Goal: Information Seeking & Learning: Find specific fact

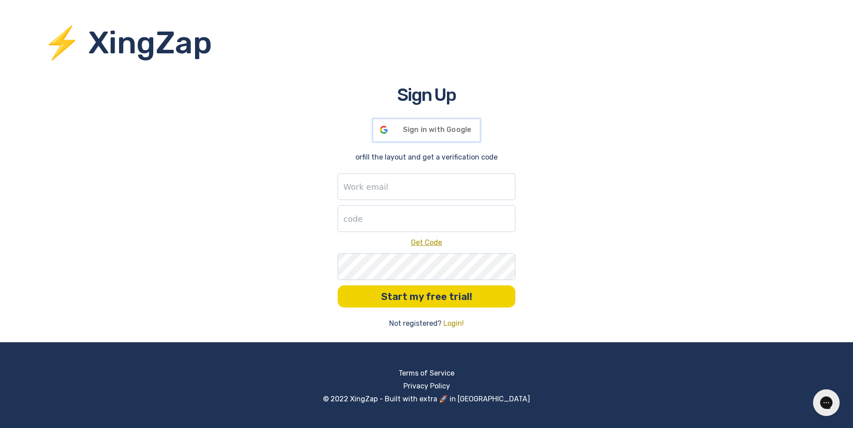
click at [411, 130] on span "Sign in with Google" at bounding box center [437, 129] width 69 height 8
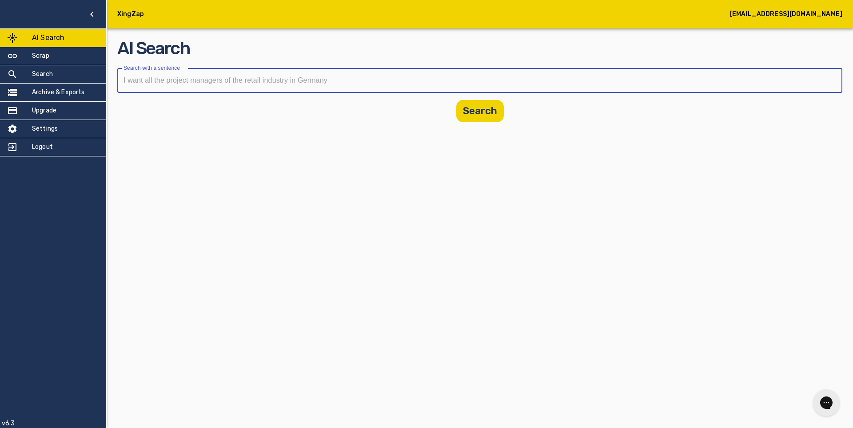
click at [179, 78] on input "text" at bounding box center [476, 80] width 719 height 25
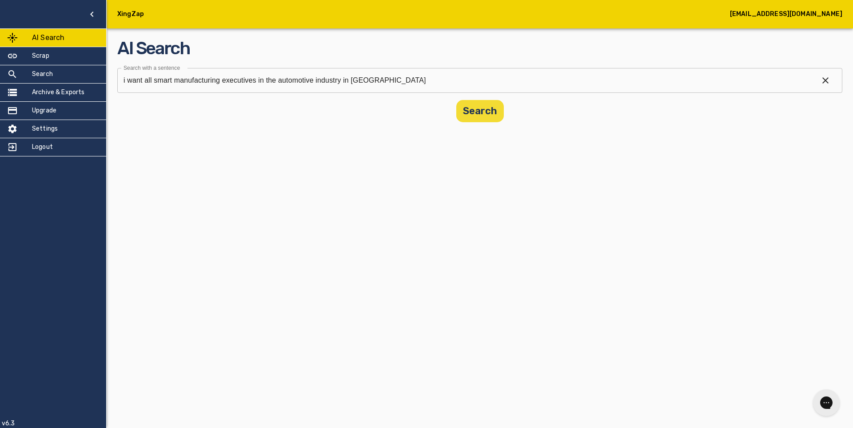
click at [482, 113] on button "Search" at bounding box center [480, 111] width 48 height 22
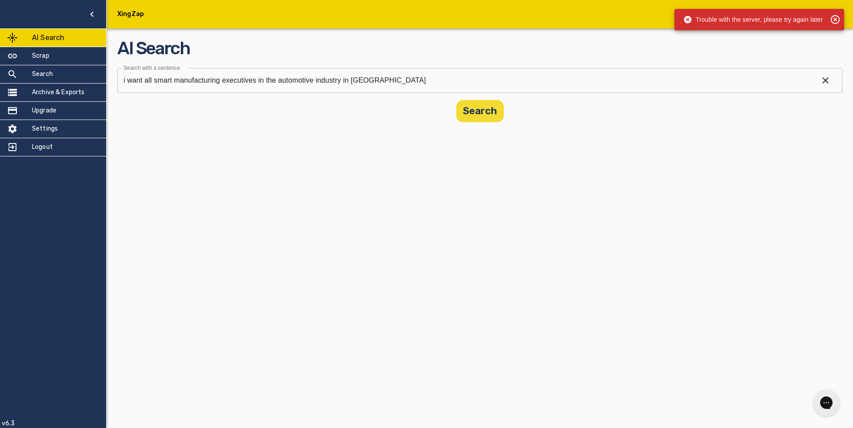
click at [501, 112] on button "Search" at bounding box center [480, 111] width 48 height 22
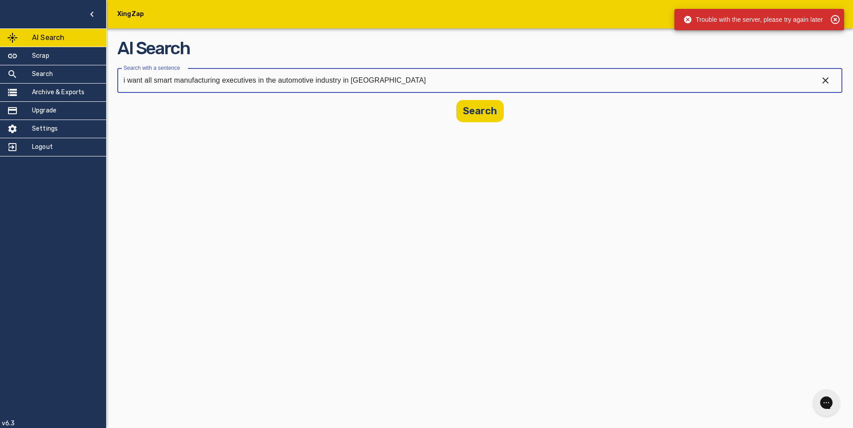
drag, startPoint x: 386, startPoint y: 79, endPoint x: 109, endPoint y: 72, distance: 277.2
click at [109, 72] on main "AI Search Search with a sentence i want all smart manufacturing executives in t…" at bounding box center [480, 66] width 746 height 133
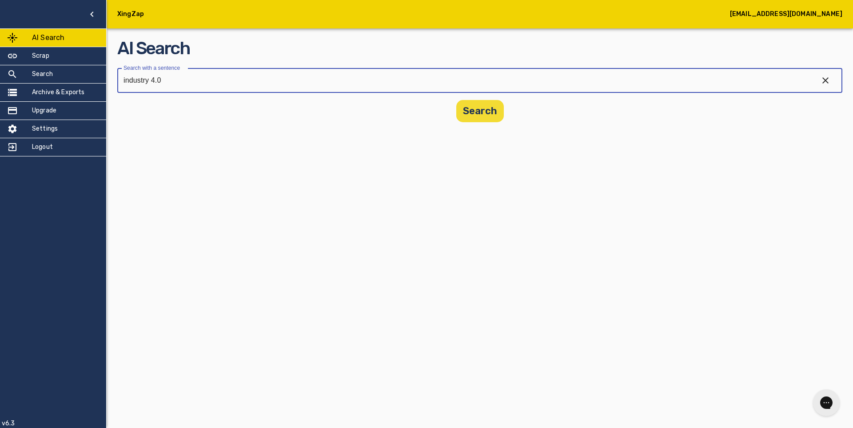
type input "industry 4.0"
click at [480, 110] on button "Search" at bounding box center [480, 111] width 48 height 22
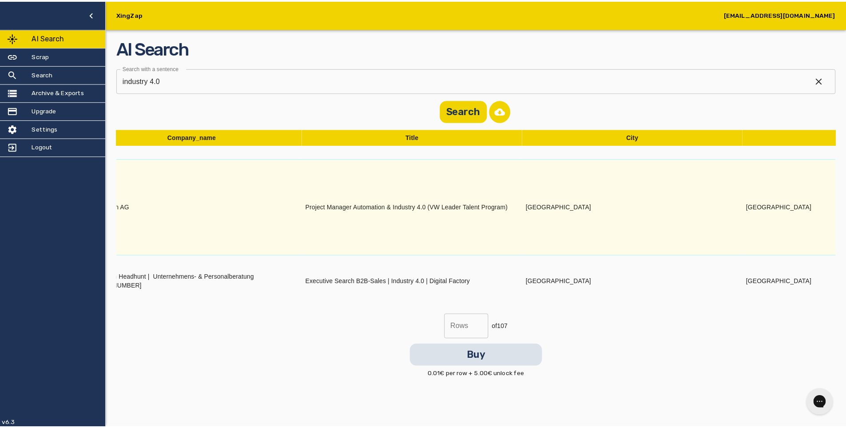
scroll to position [347, 923]
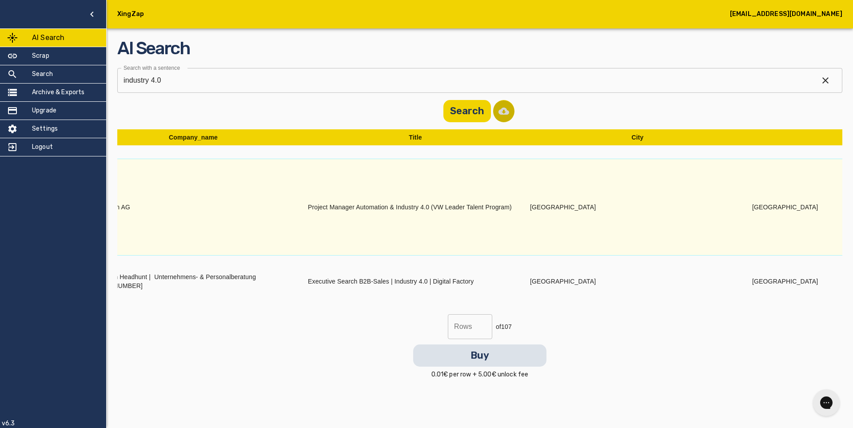
click at [504, 112] on button "button" at bounding box center [503, 111] width 21 height 22
click at [48, 71] on h5 "Search" at bounding box center [42, 74] width 21 height 9
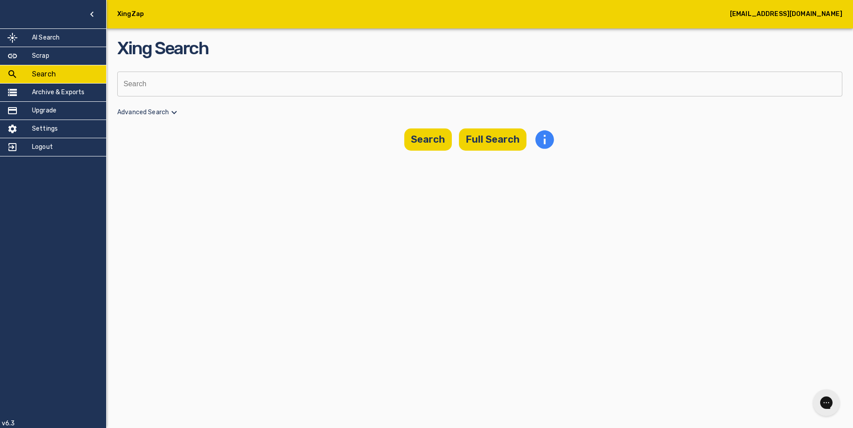
click at [139, 78] on input "text" at bounding box center [476, 84] width 719 height 25
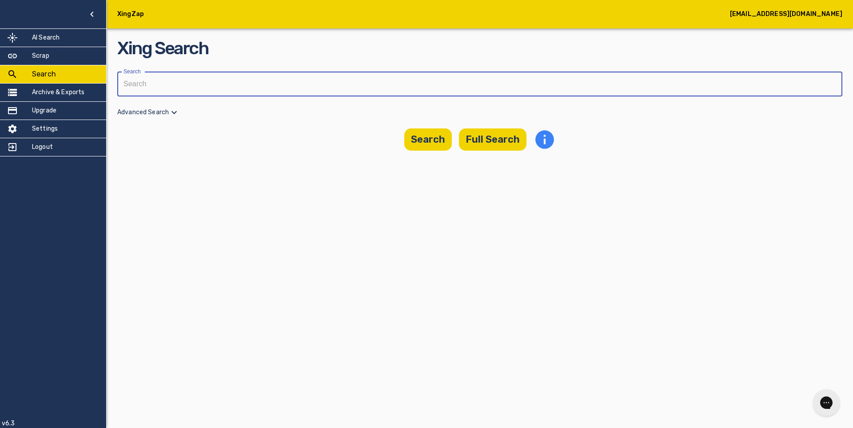
click at [175, 110] on icon at bounding box center [174, 112] width 11 height 11
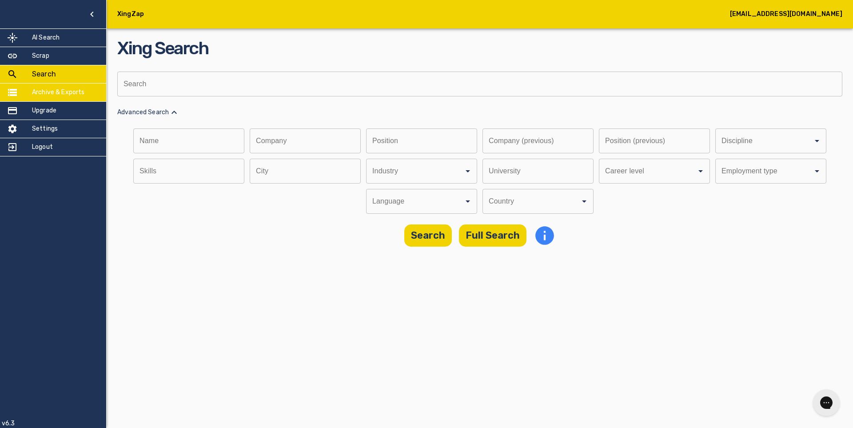
click at [62, 93] on h5 "Archive & Exports" at bounding box center [58, 92] width 53 height 9
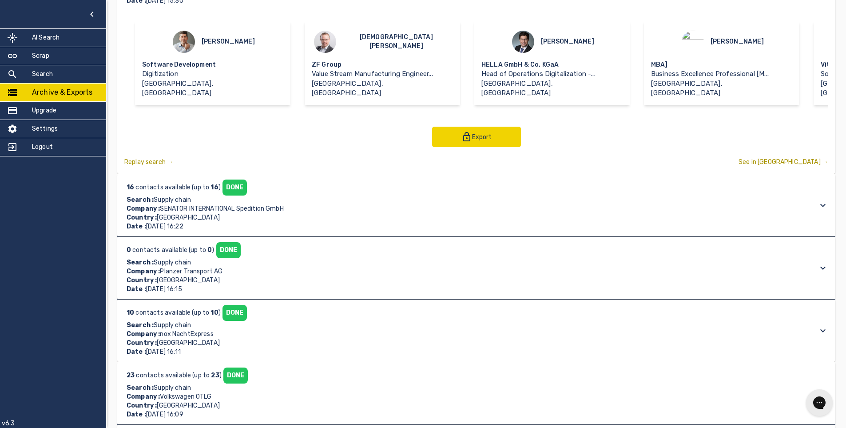
scroll to position [89, 0]
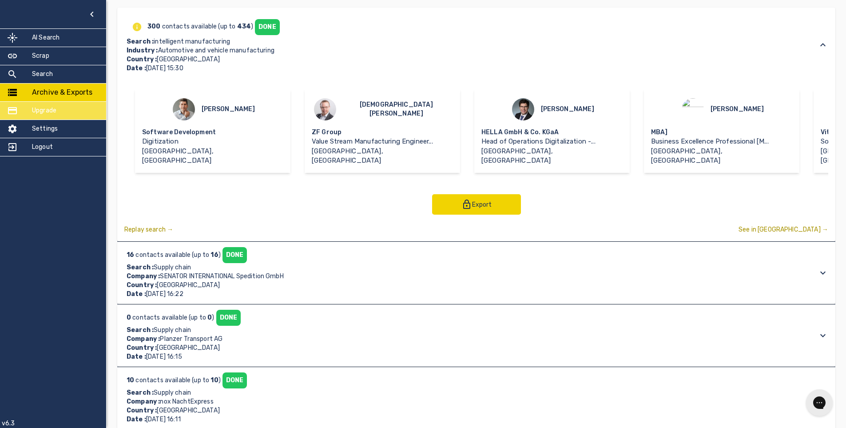
click at [41, 112] on h5 "Upgrade" at bounding box center [44, 110] width 24 height 9
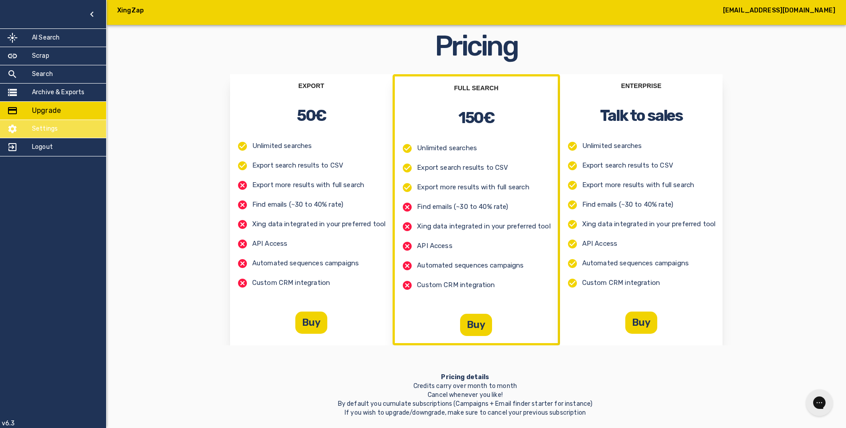
click at [50, 128] on h5 "Settings" at bounding box center [45, 128] width 26 height 9
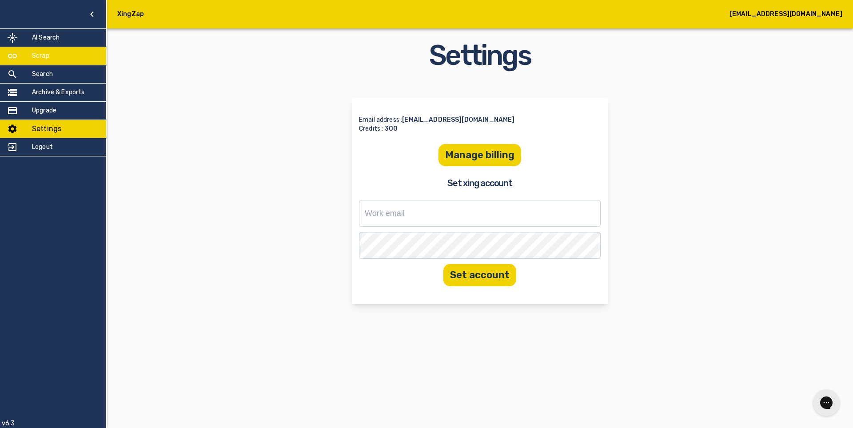
click at [43, 53] on h5 "Scrap" at bounding box center [40, 56] width 17 height 9
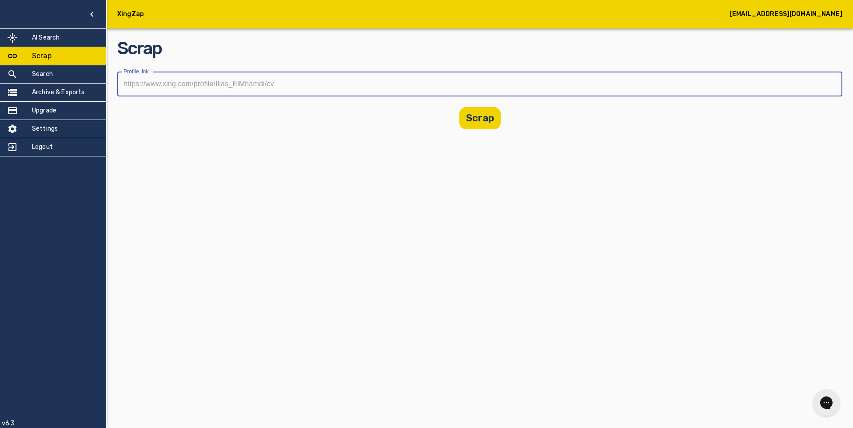
paste input "[URL][DOMAIN_NAME]"
type input "[URL][DOMAIN_NAME]"
drag, startPoint x: 474, startPoint y: 107, endPoint x: 474, endPoint y: 115, distance: 8.9
click at [474, 111] on div "Scrap Profile link [URL][DOMAIN_NAME] Profile link Scrap" at bounding box center [479, 83] width 725 height 94
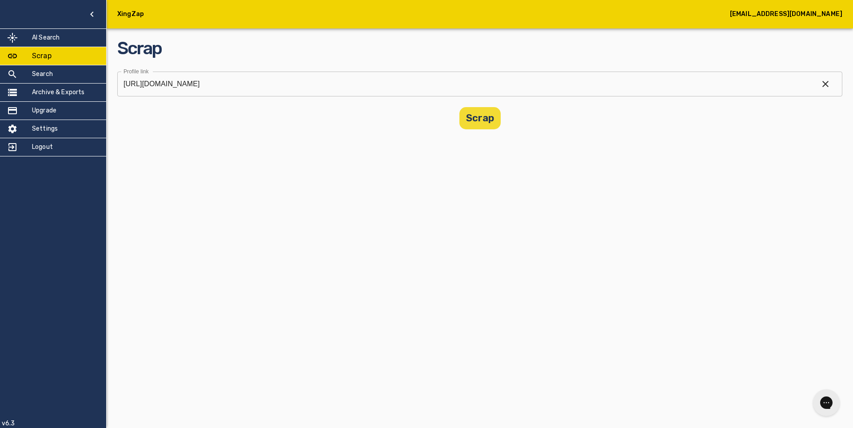
click at [482, 117] on button "Scrap" at bounding box center [479, 118] width 41 height 22
click at [834, 19] on icon at bounding box center [835, 19] width 9 height 9
click at [45, 33] on h5 "AI Search" at bounding box center [46, 37] width 28 height 9
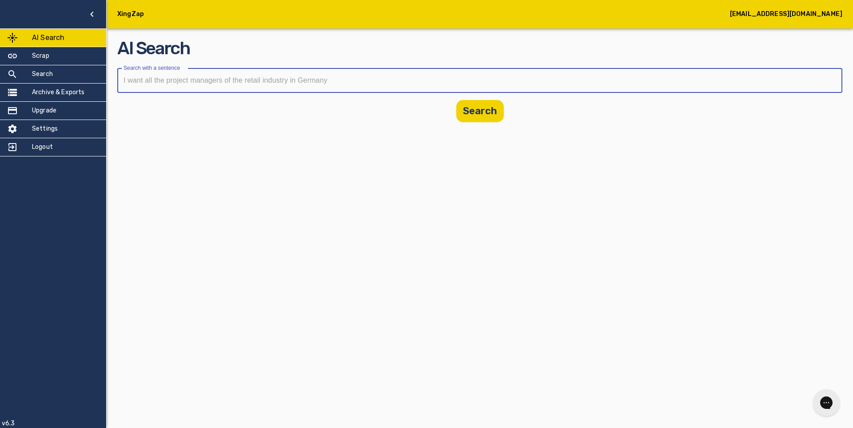
click at [170, 79] on input "text" at bounding box center [476, 80] width 719 height 25
type input "operational excellence directors in financial services industry"
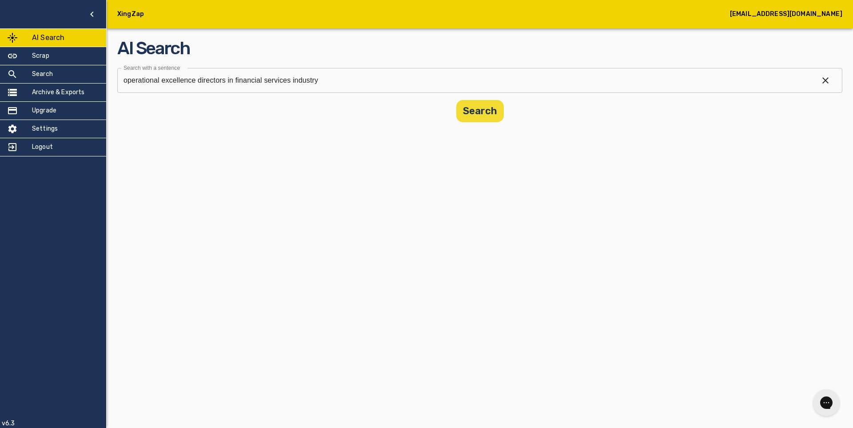
click at [480, 110] on button "Search" at bounding box center [480, 111] width 48 height 22
click at [502, 110] on button "button" at bounding box center [503, 111] width 21 height 22
click at [823, 77] on icon "button" at bounding box center [825, 80] width 11 height 11
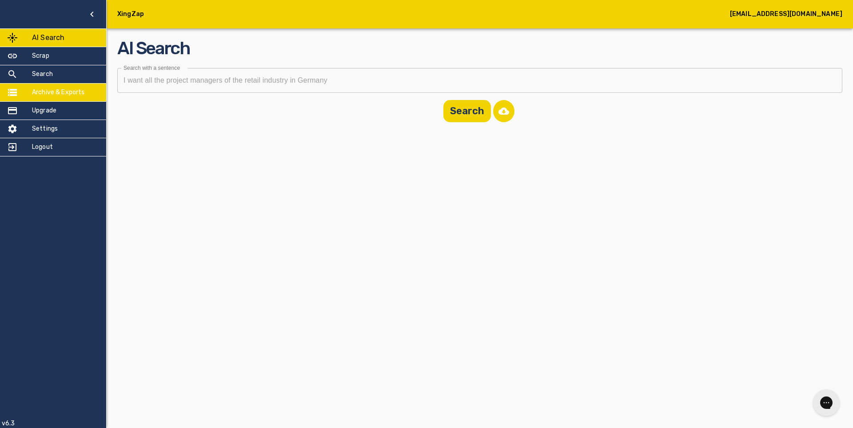
click at [51, 96] on h5 "Archive & Exports" at bounding box center [58, 92] width 53 height 9
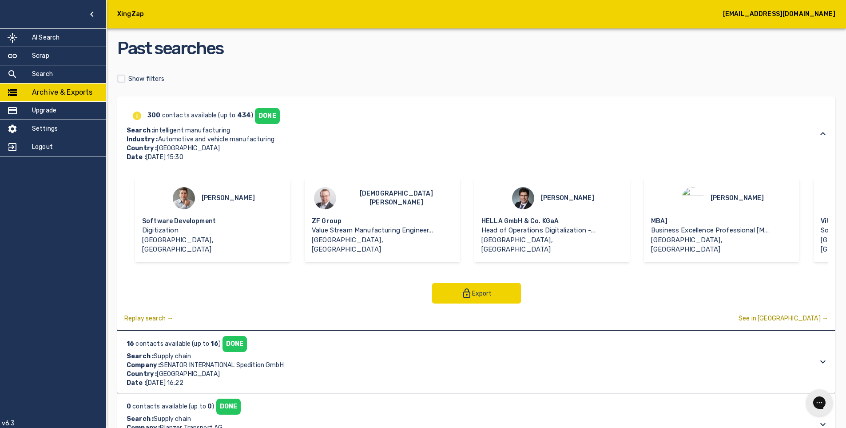
click at [266, 118] on div "DONE" at bounding box center [267, 116] width 25 height 16
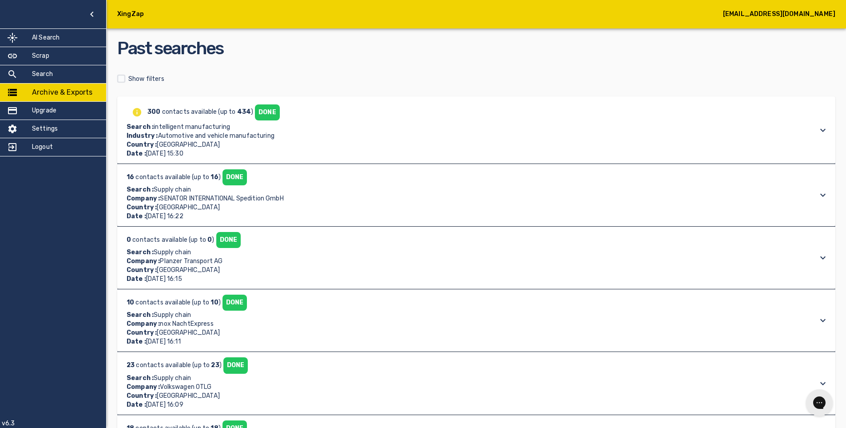
click at [264, 113] on div "DONE" at bounding box center [267, 112] width 25 height 16
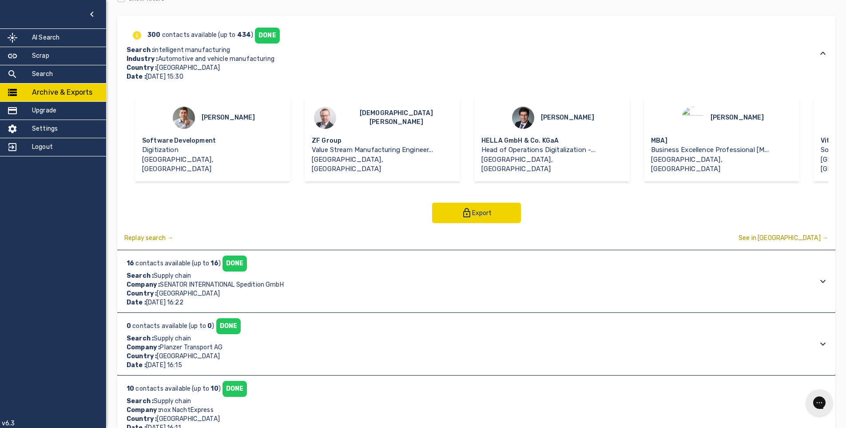
scroll to position [89, 0]
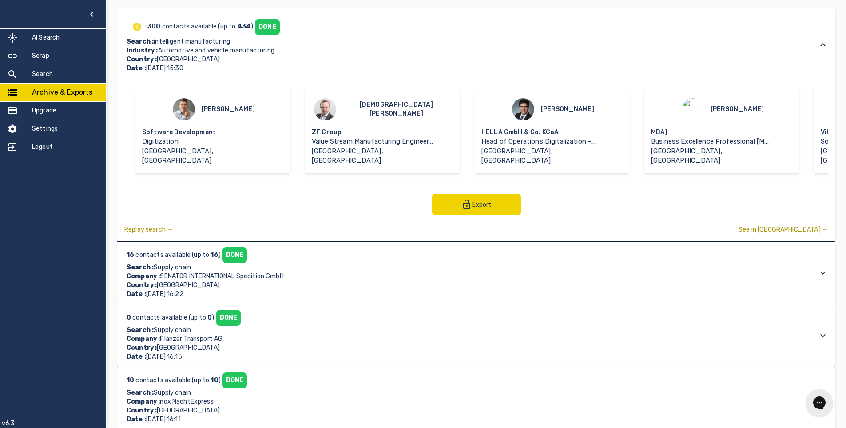
click at [276, 263] on p "Search : Supply chain" at bounding box center [205, 267] width 157 height 9
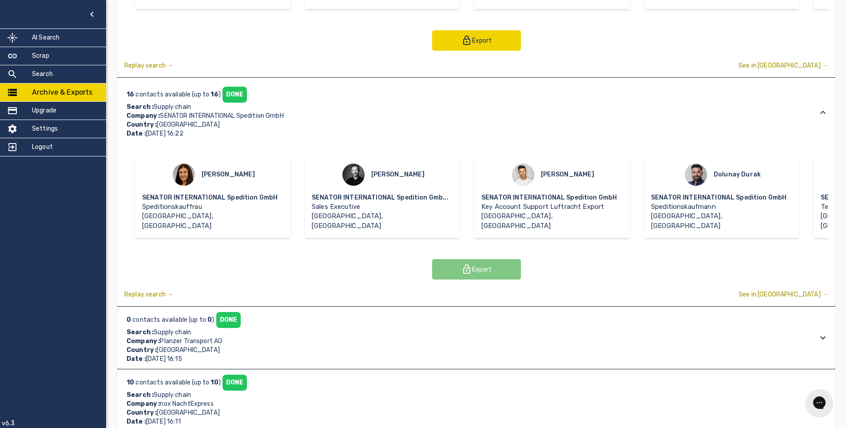
scroll to position [267, 0]
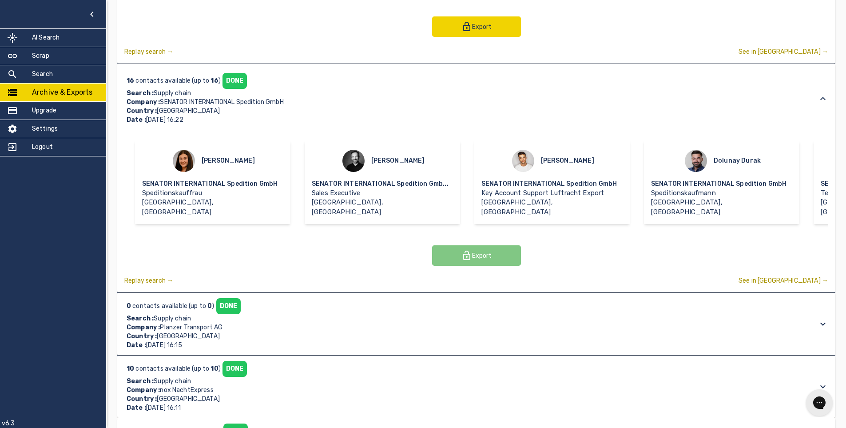
click at [341, 305] on div "0 contacts available (up to 0 ) DONE Search : Supply chain Company : Planzer Tr…" at bounding box center [468, 324] width 688 height 52
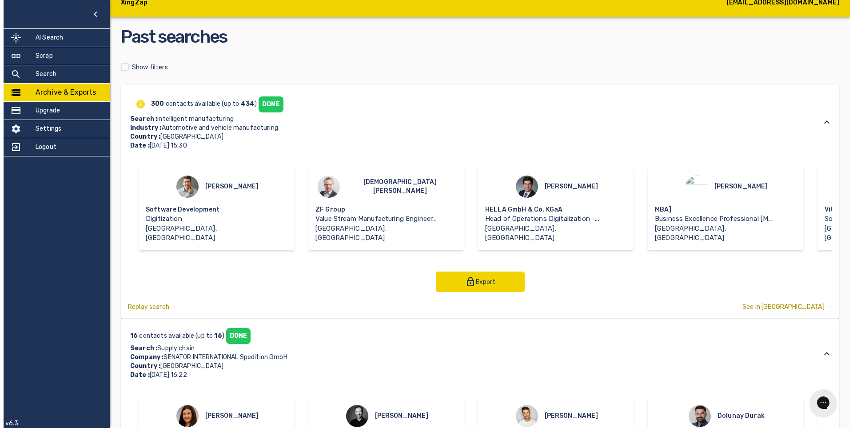
scroll to position [0, 0]
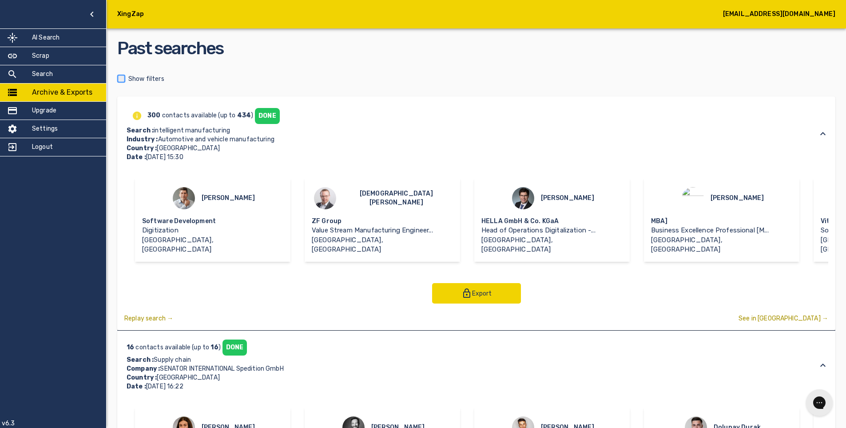
click at [125, 78] on input "checkbox" at bounding box center [121, 79] width 14 height 14
checkbox input "true"
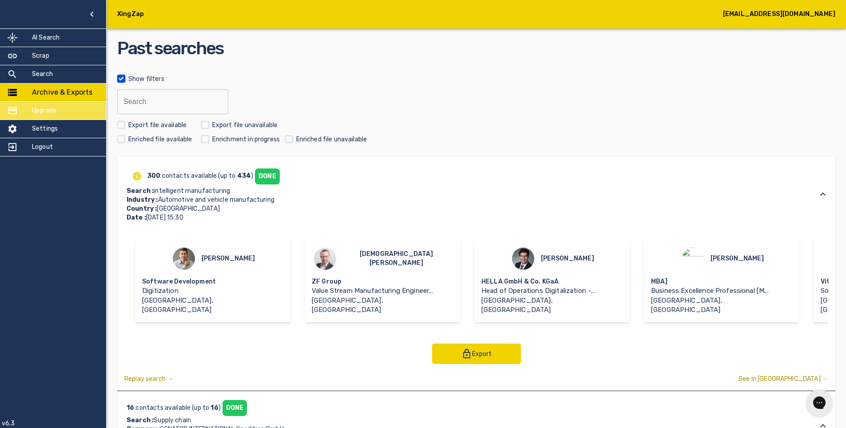
click at [49, 111] on h5 "Upgrade" at bounding box center [44, 110] width 24 height 9
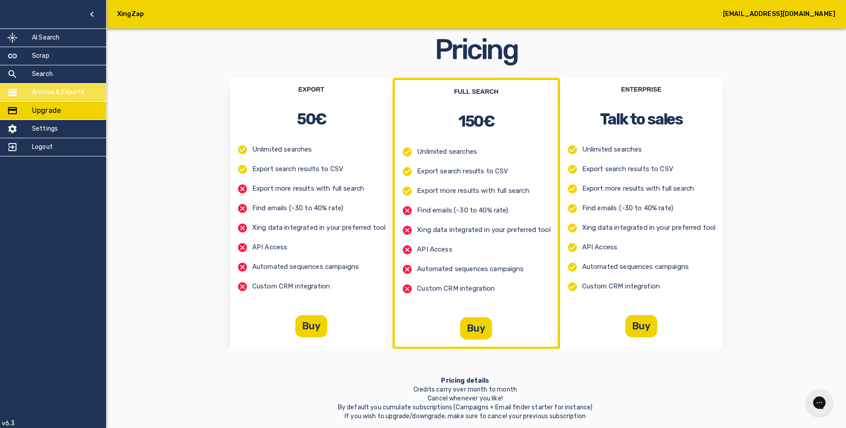
click at [50, 90] on h5 "Archive & Exports" at bounding box center [58, 92] width 53 height 9
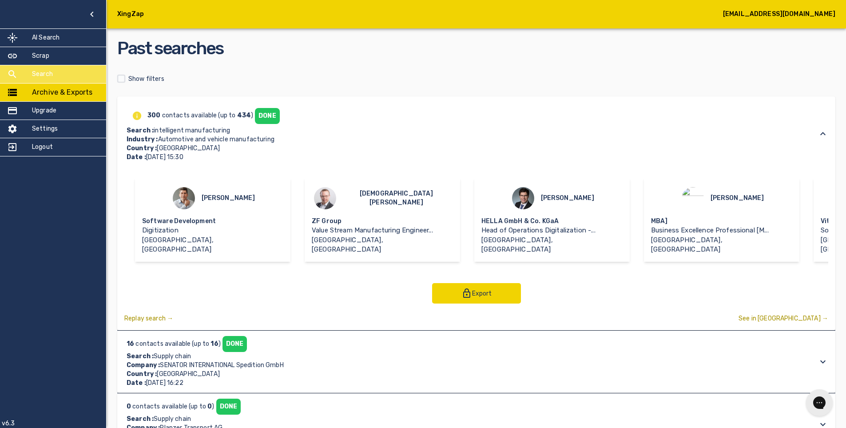
click at [42, 75] on h5 "Search" at bounding box center [42, 74] width 21 height 9
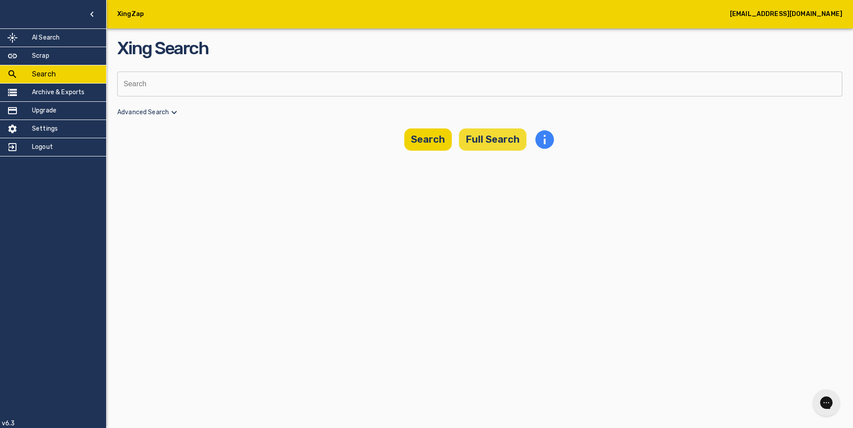
click at [501, 142] on button "Full Search" at bounding box center [493, 139] width 68 height 22
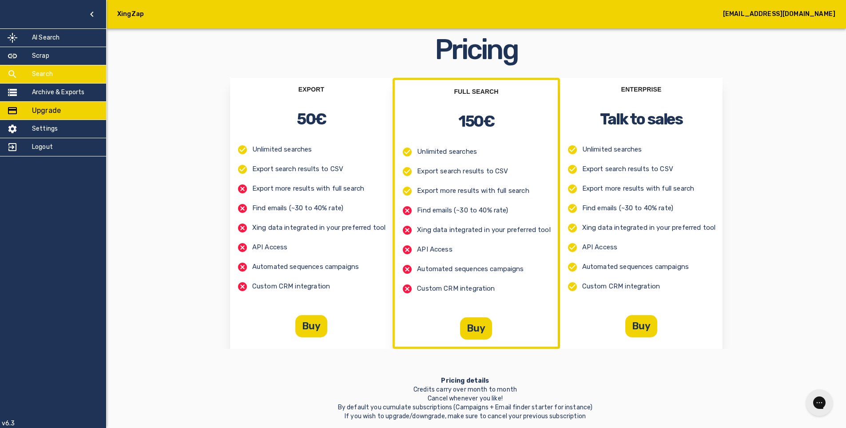
click at [49, 75] on h5 "Search" at bounding box center [42, 74] width 21 height 9
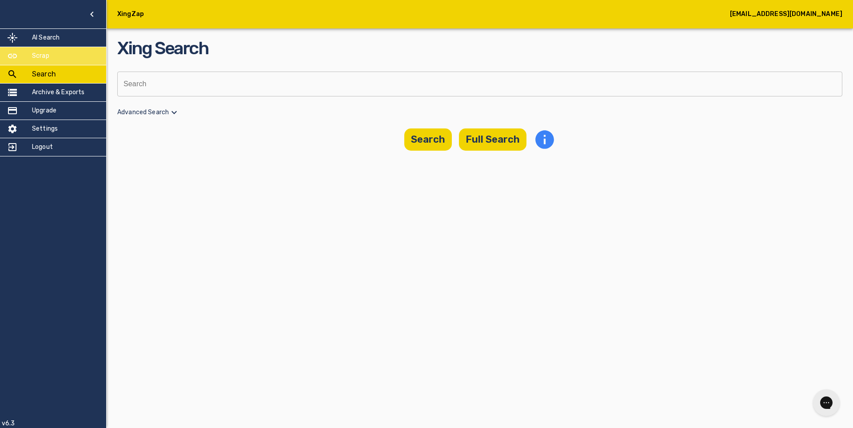
click at [41, 53] on h5 "Scrap" at bounding box center [40, 56] width 17 height 9
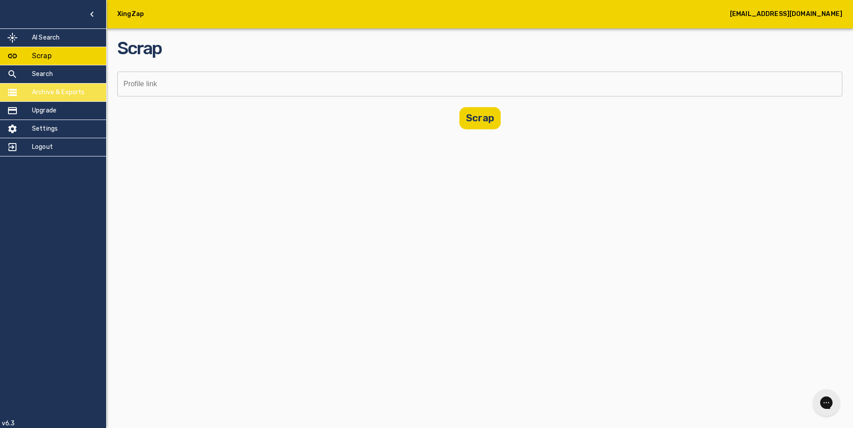
click at [49, 89] on h5 "Archive & Exports" at bounding box center [58, 92] width 53 height 9
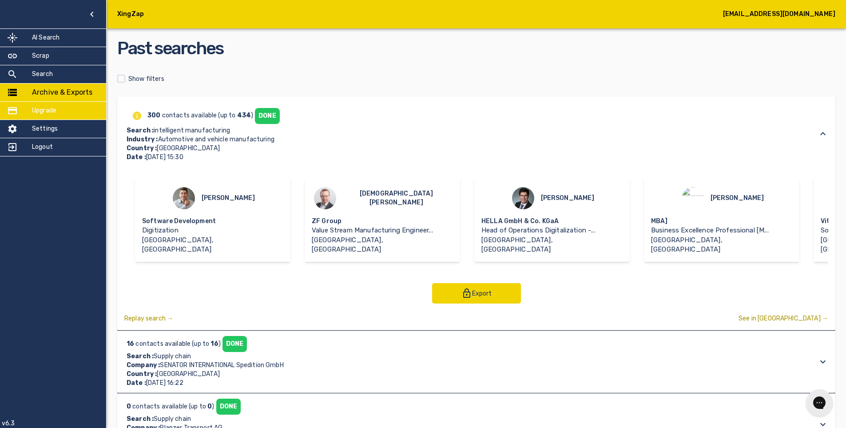
click at [40, 111] on h5 "Upgrade" at bounding box center [44, 110] width 24 height 9
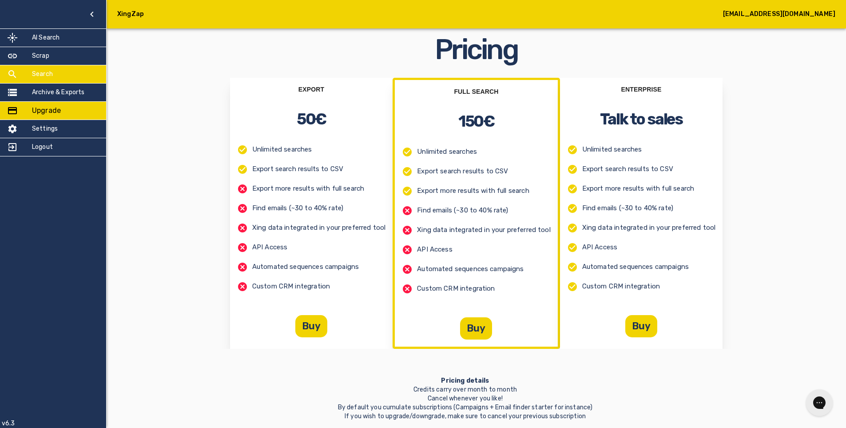
click at [44, 78] on h5 "Search" at bounding box center [42, 74] width 21 height 9
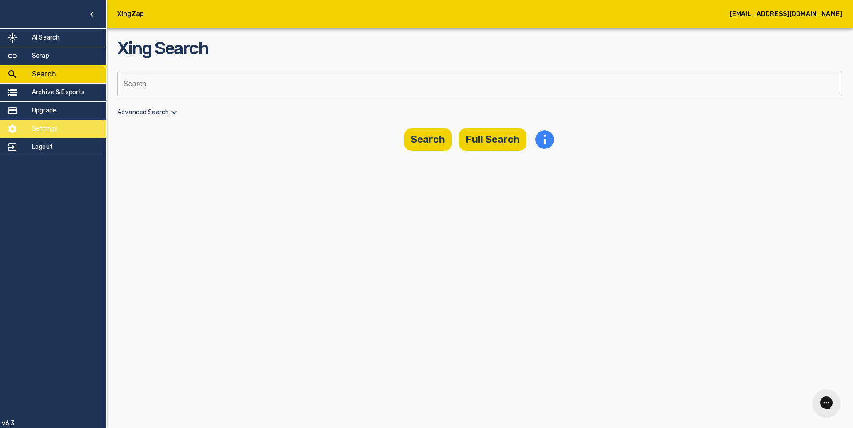
click at [50, 126] on h5 "Settings" at bounding box center [45, 128] width 26 height 9
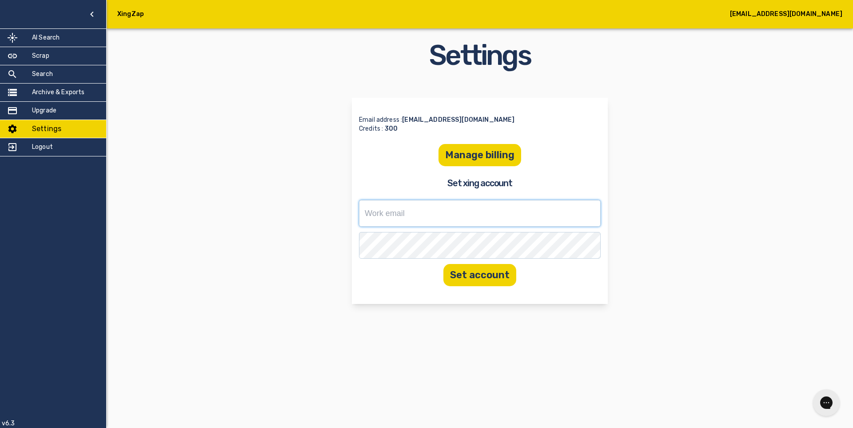
click at [405, 209] on input "text" at bounding box center [480, 213] width 242 height 27
click at [412, 211] on input "[EMAIL_ADDRESS][DOMAIN_NAME]" at bounding box center [480, 213] width 242 height 27
type input "[EMAIL_ADDRESS][DOMAIN_NAME]"
click at [483, 273] on button "Set account" at bounding box center [479, 275] width 73 height 22
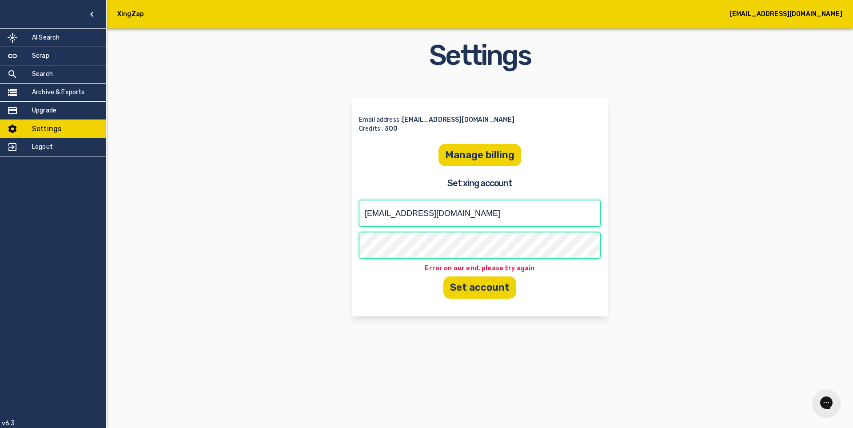
click at [468, 289] on button "Set account" at bounding box center [479, 287] width 73 height 22
click at [48, 52] on h5 "Scrap" at bounding box center [40, 56] width 17 height 9
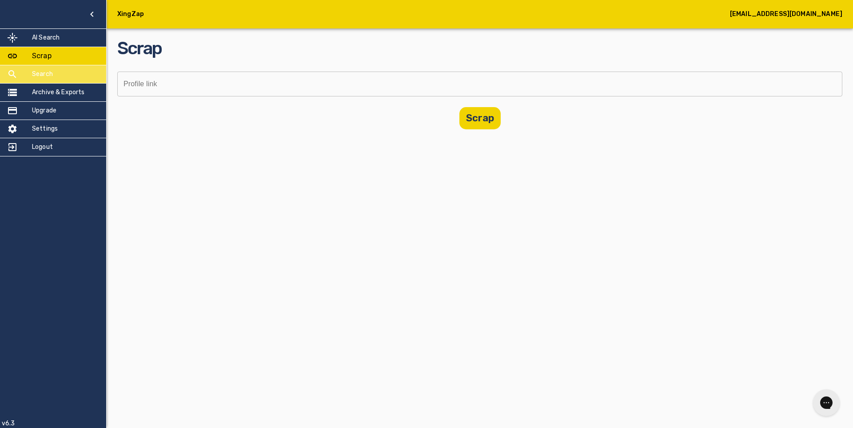
click at [48, 76] on h5 "Search" at bounding box center [42, 74] width 21 height 9
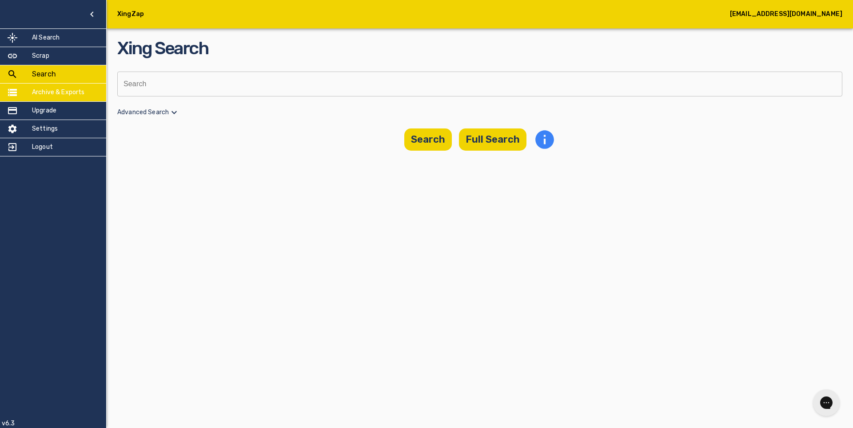
click at [52, 91] on h5 "Archive & Exports" at bounding box center [58, 92] width 53 height 9
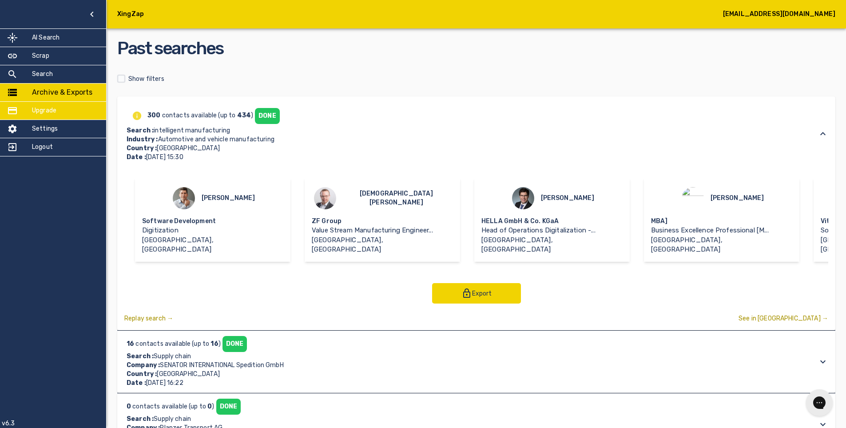
click at [40, 112] on h5 "Upgrade" at bounding box center [44, 110] width 24 height 9
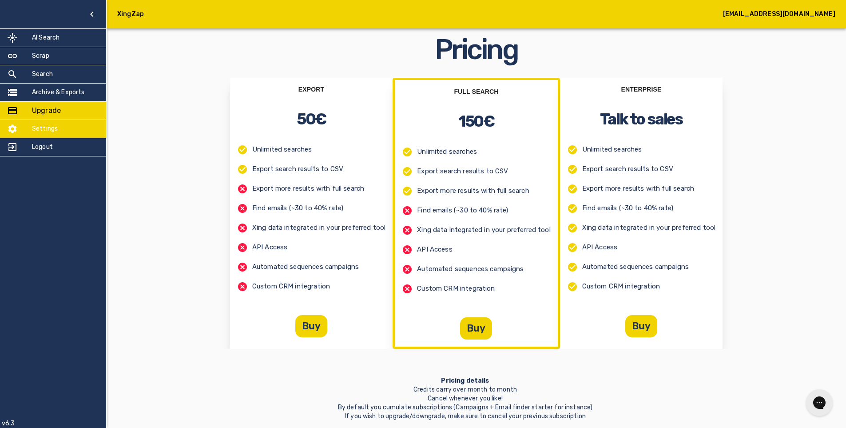
click at [46, 129] on h5 "Settings" at bounding box center [45, 128] width 26 height 9
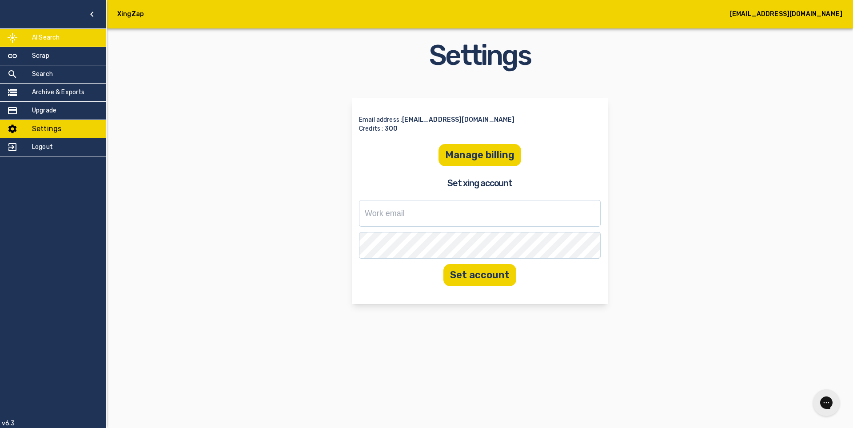
click at [48, 34] on h5 "AI Search" at bounding box center [46, 37] width 28 height 9
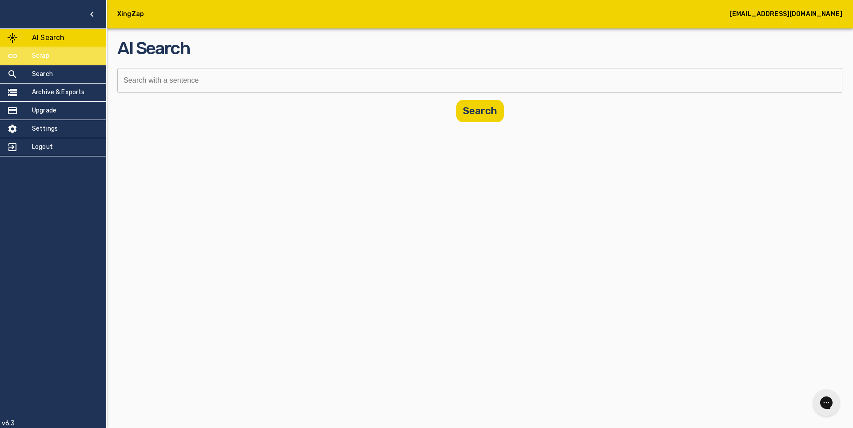
click at [47, 55] on h5 "Scrap" at bounding box center [40, 56] width 17 height 9
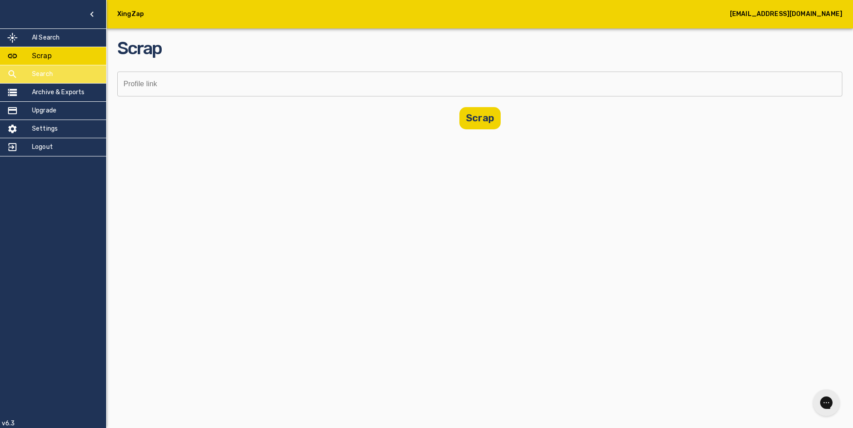
click at [45, 74] on h5 "Search" at bounding box center [42, 74] width 21 height 9
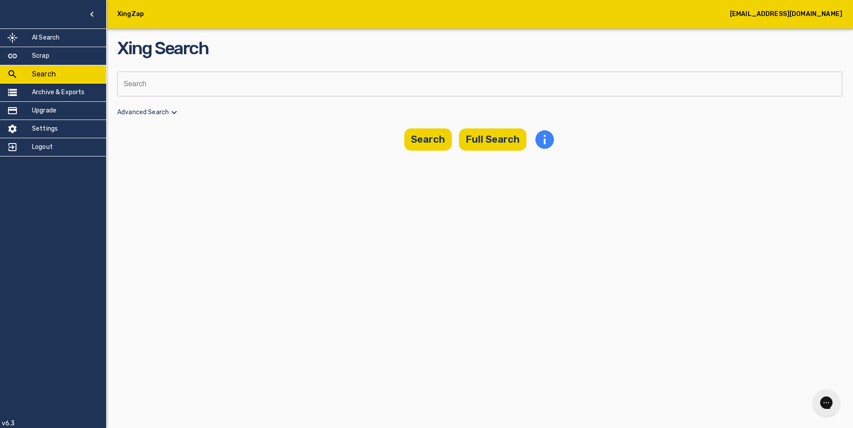
click at [175, 111] on icon at bounding box center [174, 112] width 11 height 11
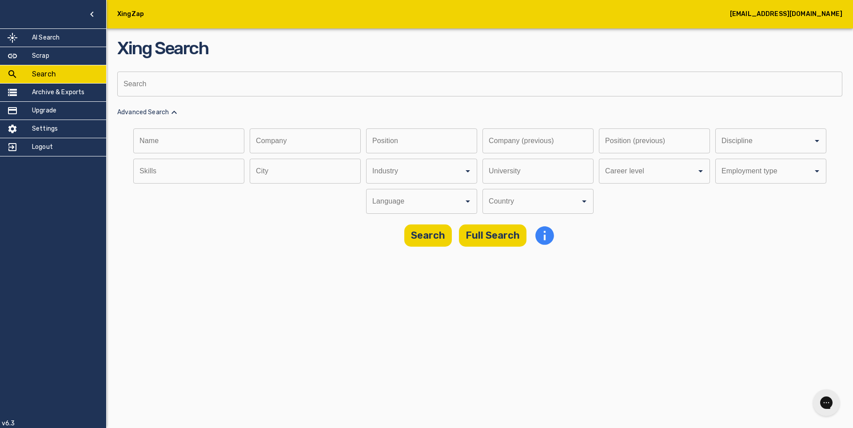
click at [175, 110] on icon at bounding box center [174, 112] width 11 height 11
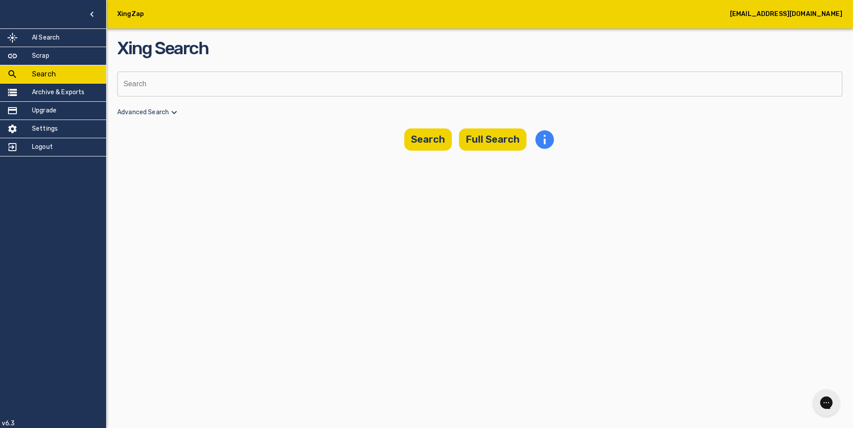
click at [175, 110] on icon at bounding box center [174, 112] width 11 height 11
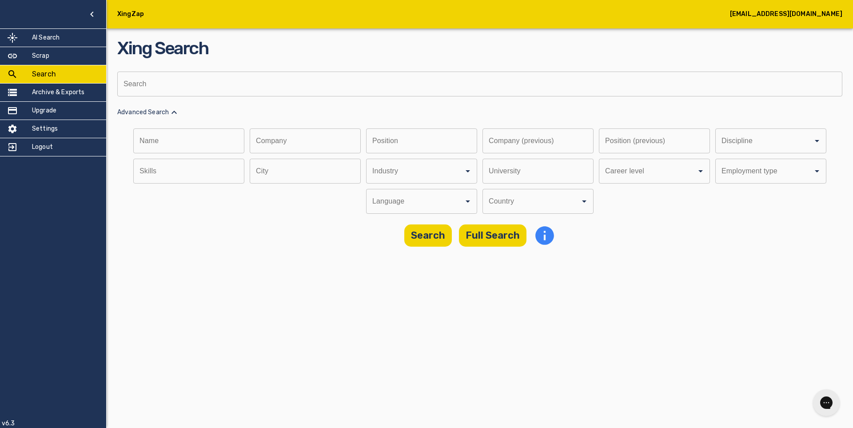
click at [579, 201] on icon "Open" at bounding box center [584, 201] width 11 height 11
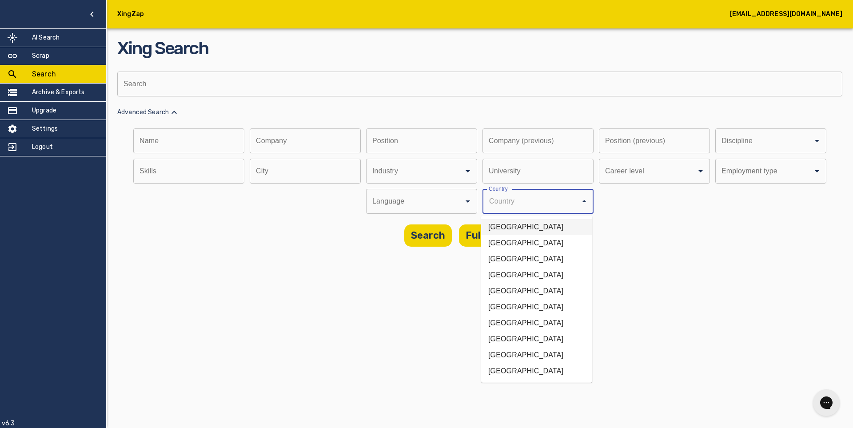
click at [505, 223] on li "[GEOGRAPHIC_DATA]" at bounding box center [536, 227] width 111 height 16
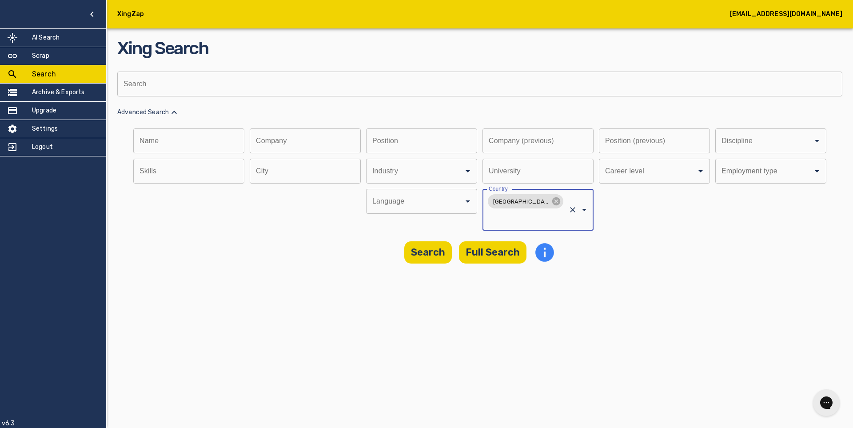
click at [466, 171] on icon "Open" at bounding box center [468, 171] width 4 height 2
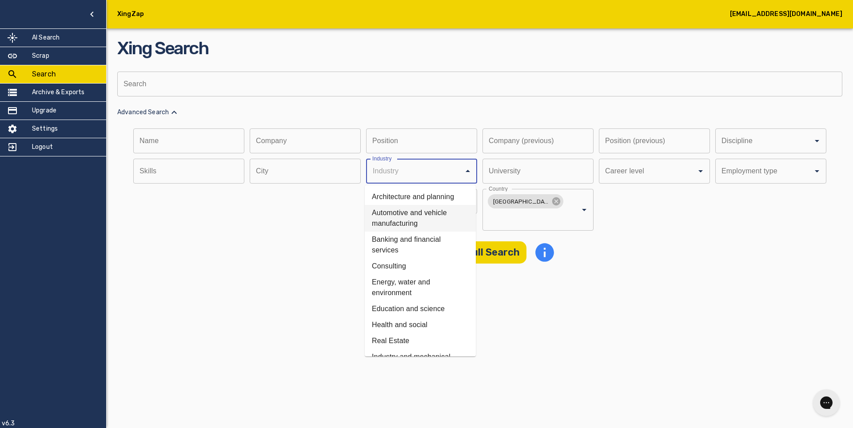
click at [413, 213] on li "Automotive and vehicle manufacturing" at bounding box center [420, 218] width 111 height 27
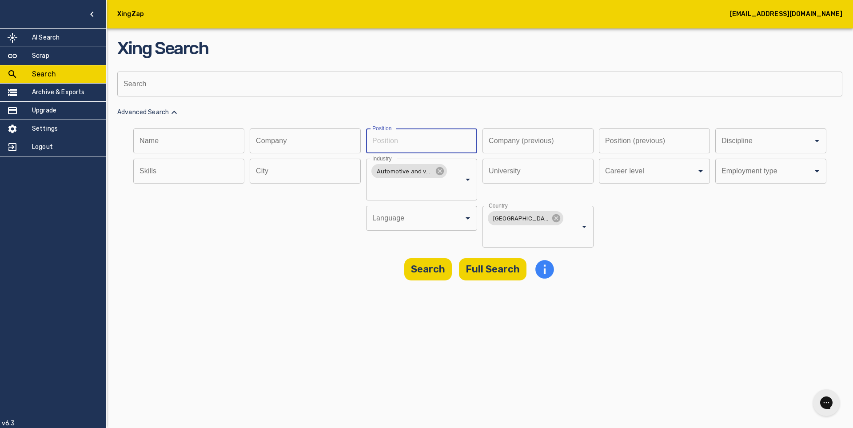
click at [398, 139] on input "text" at bounding box center [418, 140] width 105 height 25
type input "IOT"
click at [428, 258] on button "Search" at bounding box center [428, 269] width 48 height 22
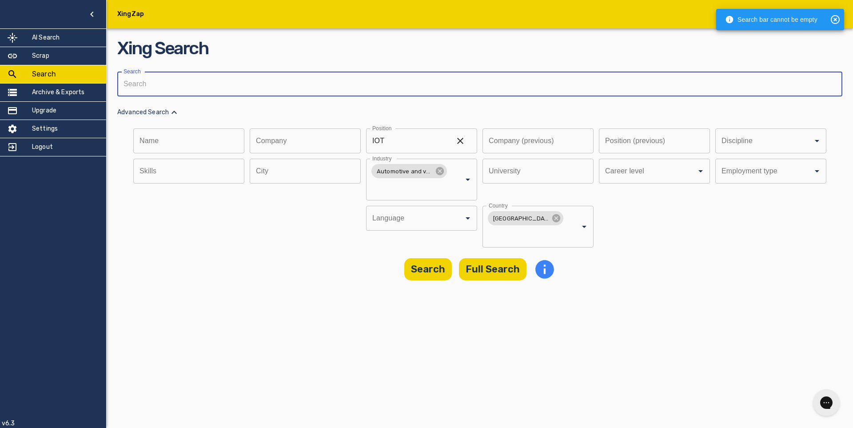
click at [279, 82] on input "text" at bounding box center [476, 84] width 719 height 25
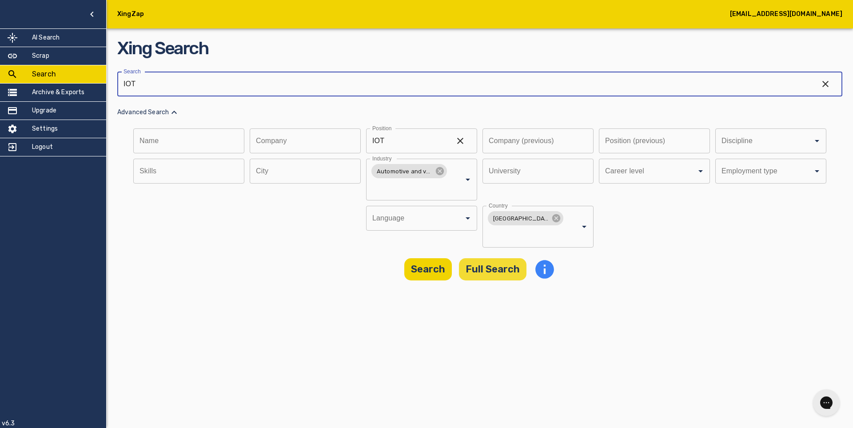
type input "IOT"
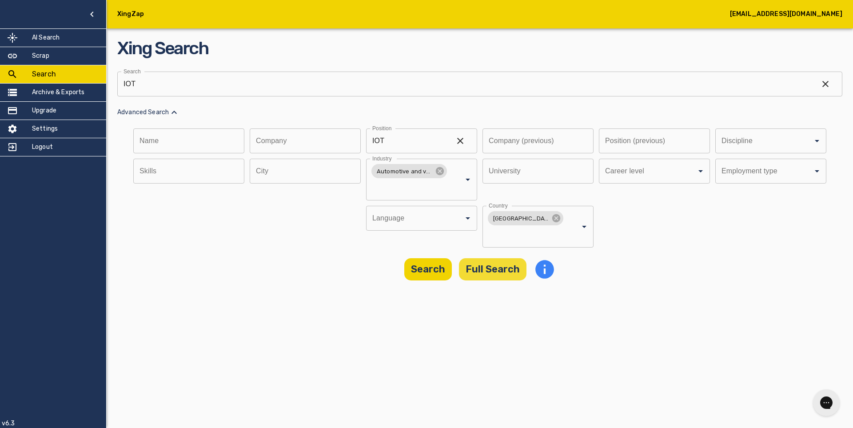
click at [478, 258] on button "Full Search" at bounding box center [493, 269] width 68 height 22
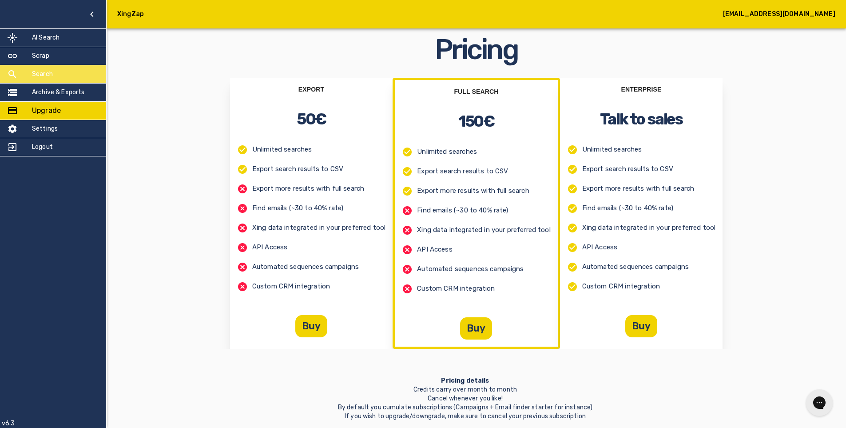
click at [37, 76] on h5 "Search" at bounding box center [42, 74] width 21 height 9
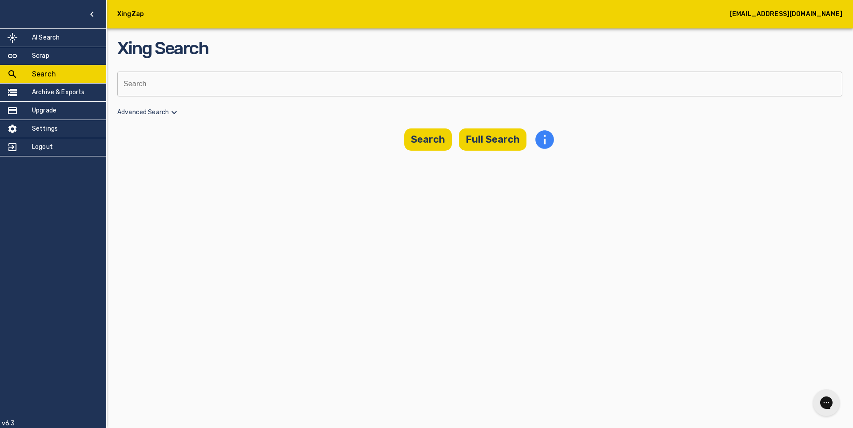
click at [146, 112] on p "Advanced Search" at bounding box center [479, 112] width 725 height 11
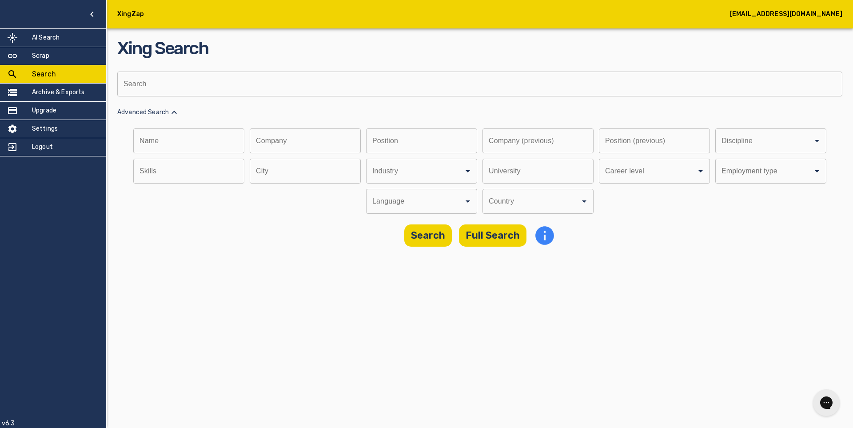
click at [409, 169] on input "Discipline" at bounding box center [409, 171] width 78 height 17
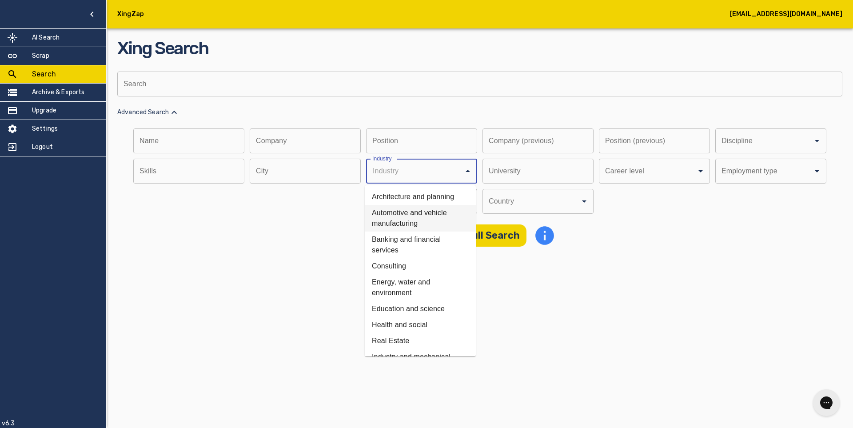
click at [405, 213] on li "Automotive and vehicle manufacturing" at bounding box center [420, 218] width 111 height 27
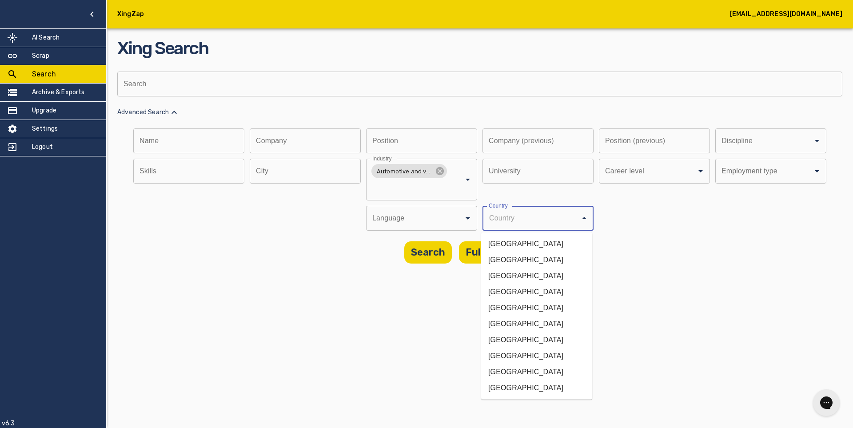
click at [522, 218] on input "Discipline" at bounding box center [525, 218] width 78 height 17
click at [506, 245] on li "[GEOGRAPHIC_DATA]" at bounding box center [536, 244] width 111 height 16
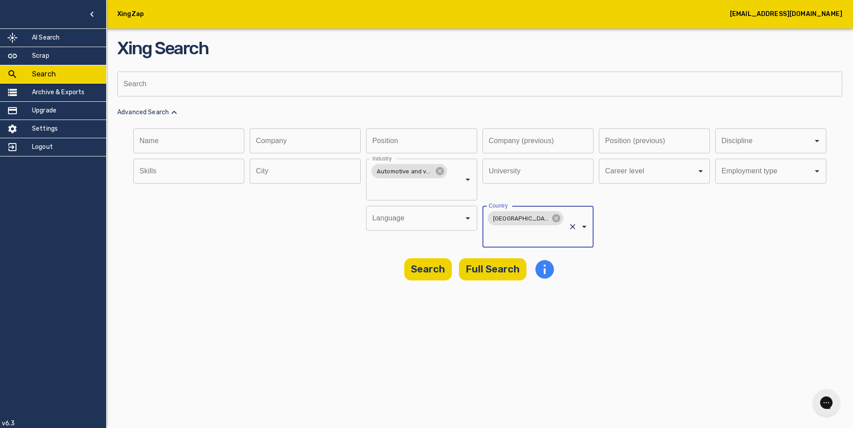
click at [653, 221] on div "Name Name Company Company Position Position Company (previous) Company (previou…" at bounding box center [479, 187] width 725 height 119
click at [419, 138] on input "text" at bounding box center [418, 140] width 105 height 25
paste input "Intelligent Manufacturing"
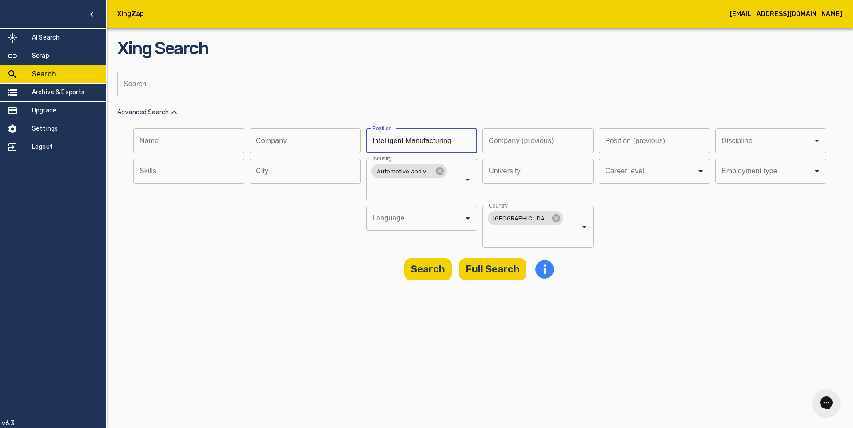
scroll to position [0, 5]
type input "Intelligent Manufacturing"
click at [427, 258] on button "Search" at bounding box center [428, 269] width 48 height 22
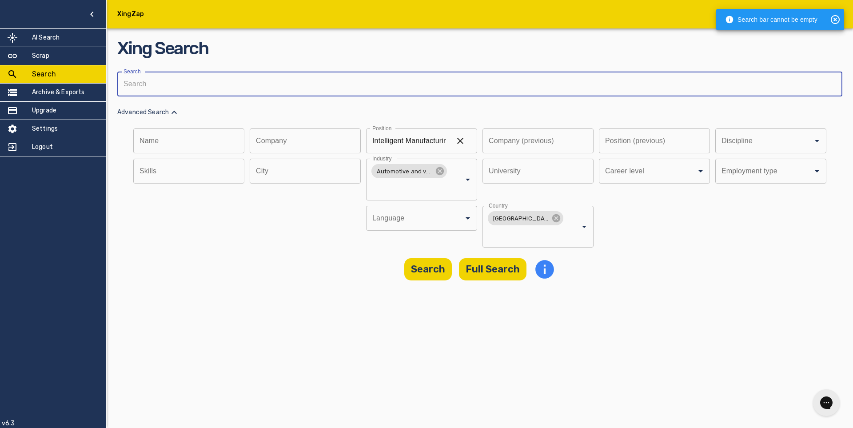
paste input "Intelligent Manufacturing"
type input "Intelligent Manufacturing"
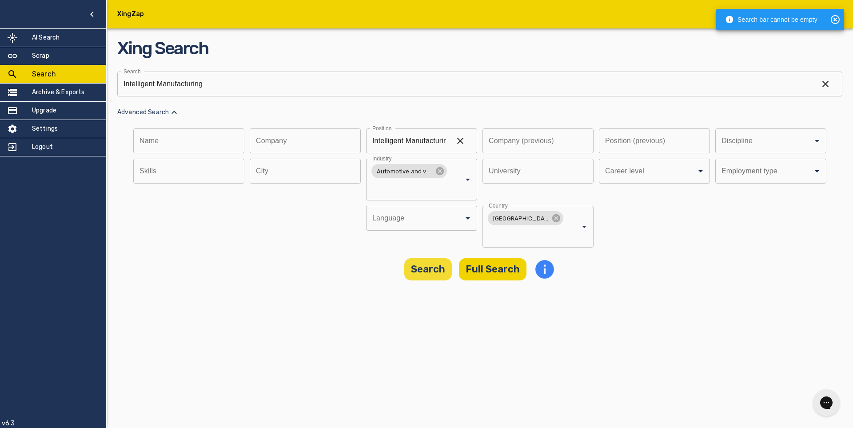
click at [426, 258] on button "Search" at bounding box center [428, 269] width 48 height 22
